Goal: Transaction & Acquisition: Subscribe to service/newsletter

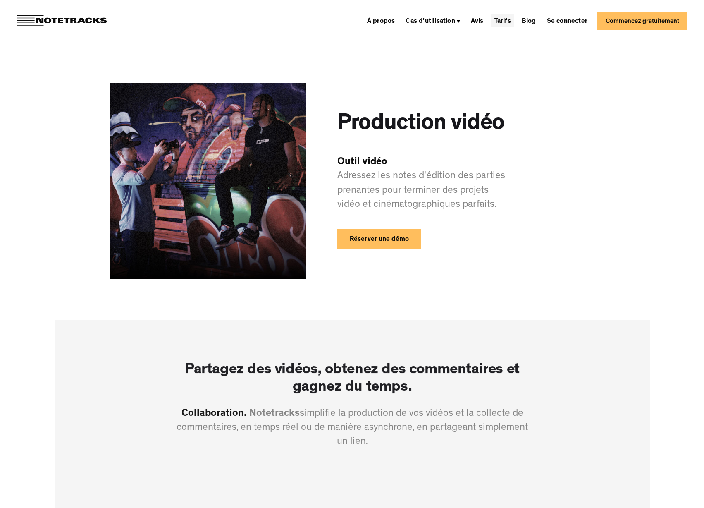
click at [510, 19] on font "Tarifs" at bounding box center [502, 21] width 17 height 7
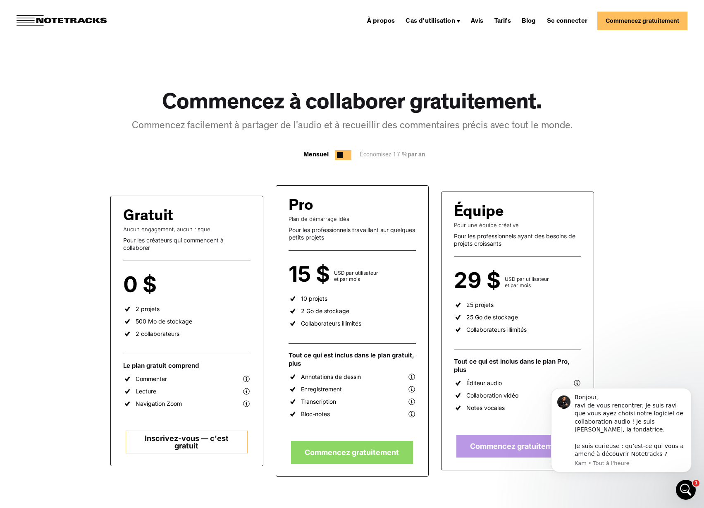
click at [196, 443] on font "Inscrivez-vous — c'est gratuit" at bounding box center [187, 442] width 84 height 16
click at [49, 18] on img at bounding box center [62, 20] width 90 height 11
